Goal: Obtain resource: Download file/media

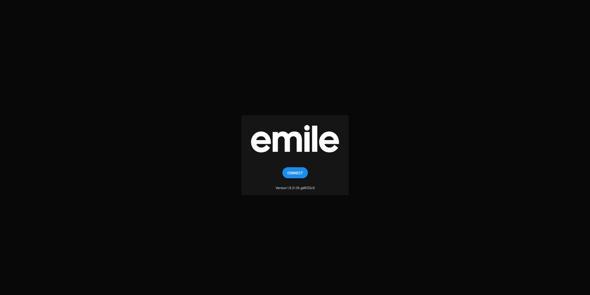
click at [301, 172] on span "Connect" at bounding box center [295, 172] width 16 height 11
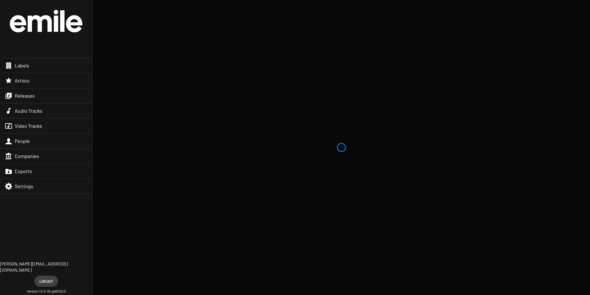
click at [25, 64] on span "Labels" at bounding box center [22, 65] width 14 height 6
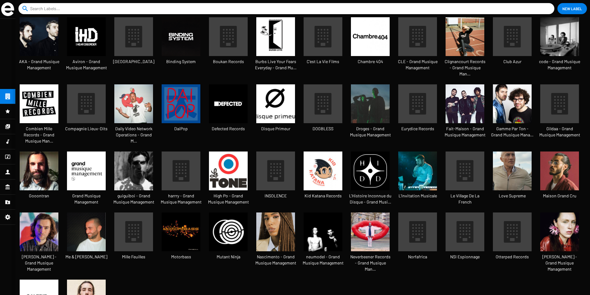
click at [565, 157] on img at bounding box center [559, 170] width 39 height 39
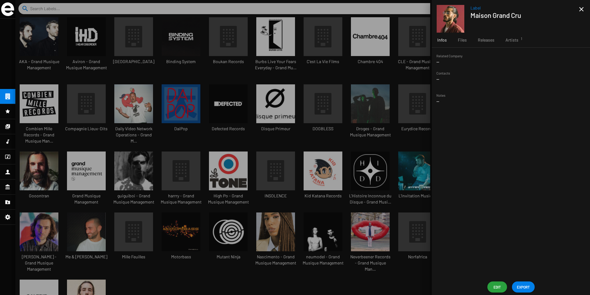
click at [522, 287] on span "EXPORT" at bounding box center [523, 286] width 13 height 11
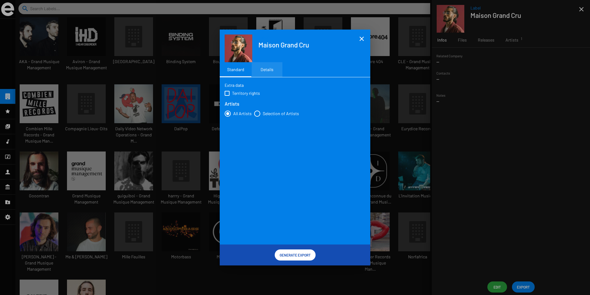
click at [271, 72] on div "Details" at bounding box center [267, 69] width 31 height 15
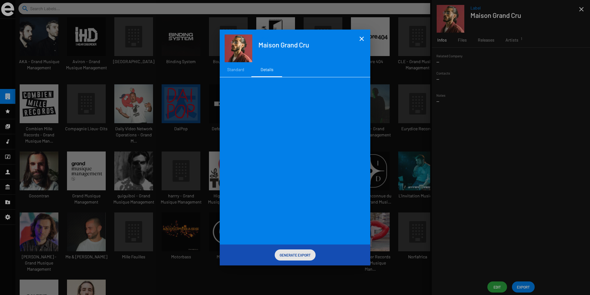
click at [288, 255] on span "Generate Export" at bounding box center [295, 254] width 31 height 11
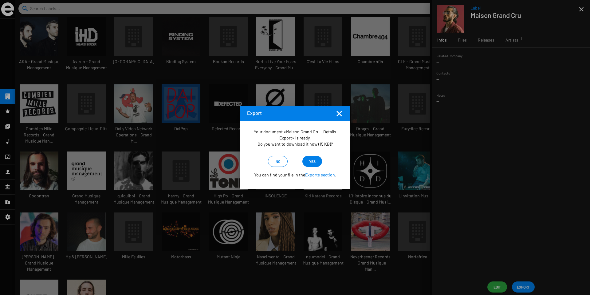
click at [309, 164] on span "yes" at bounding box center [312, 161] width 6 height 11
